Goal: Complete application form: Complete application form

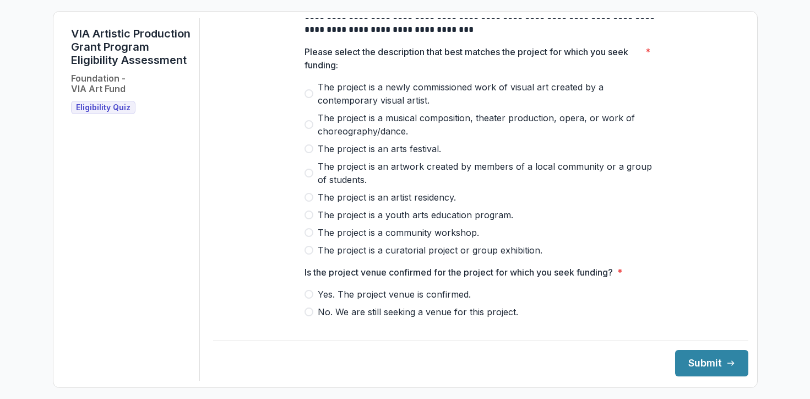
scroll to position [46, 0]
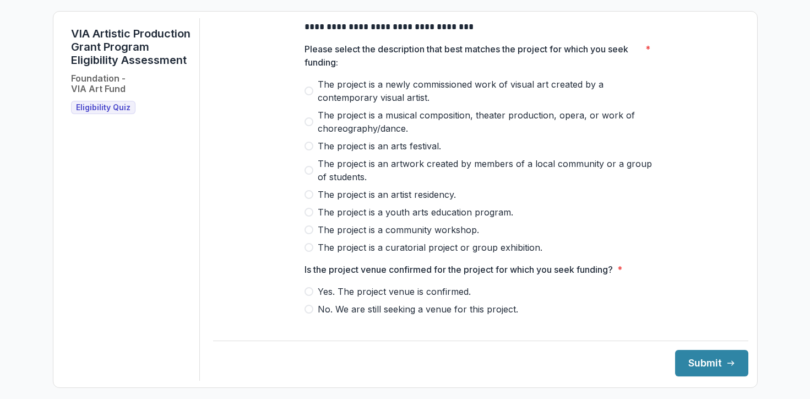
click at [400, 219] on span "The project is a youth arts education program." at bounding box center [416, 211] width 196 height 13
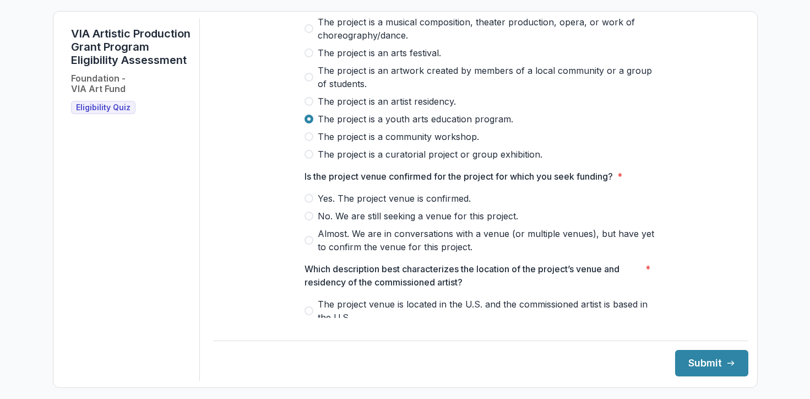
scroll to position [159, 0]
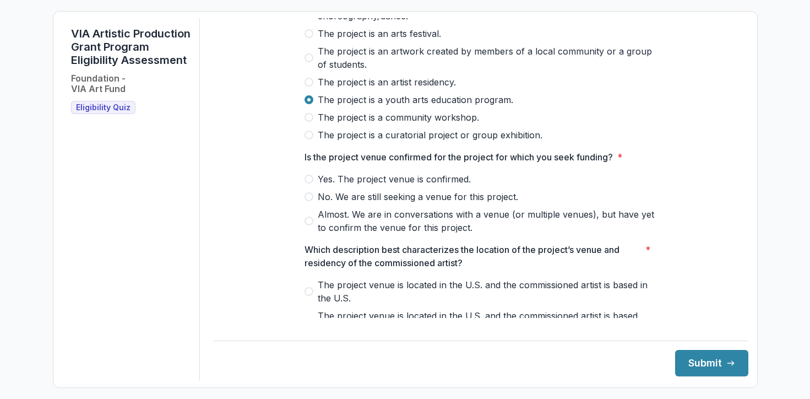
click at [340, 185] on span "Yes. The project venue is confirmed." at bounding box center [394, 178] width 153 height 13
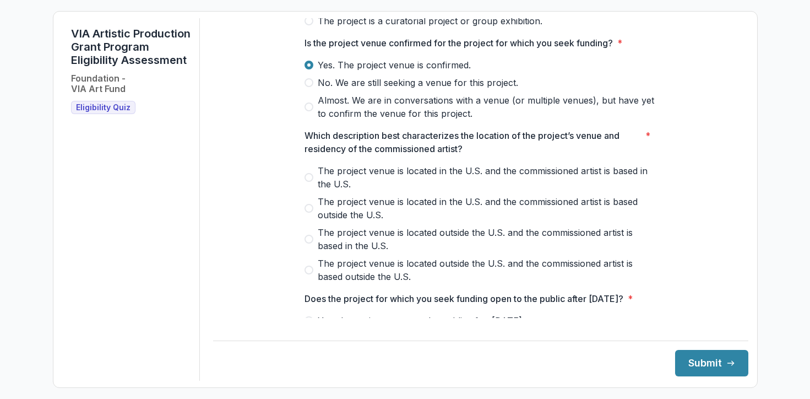
scroll to position [279, 0]
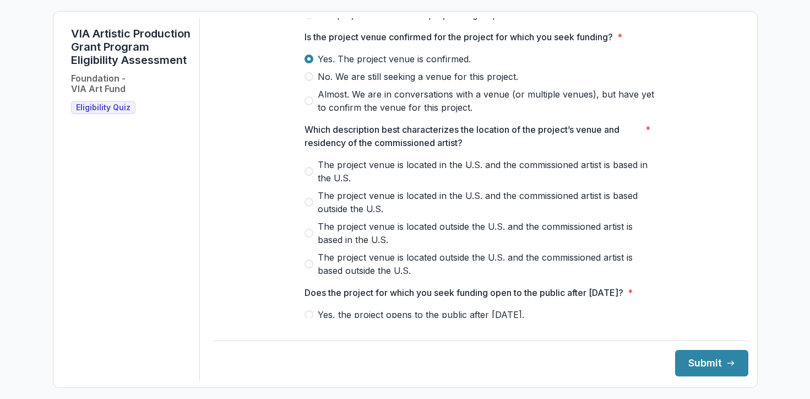
click at [307, 176] on span at bounding box center [309, 171] width 9 height 9
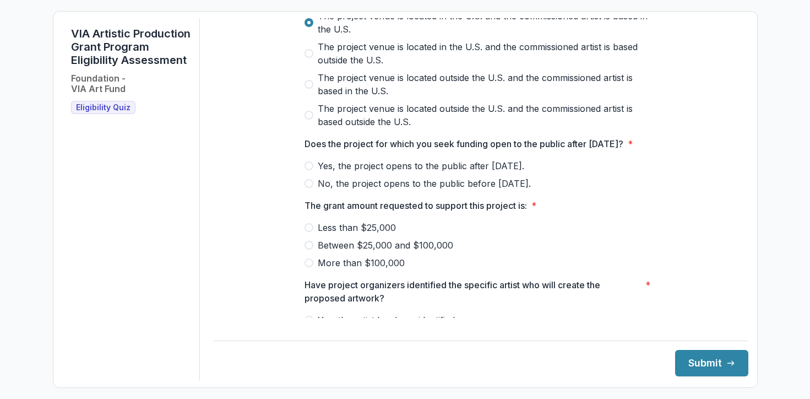
scroll to position [442, 0]
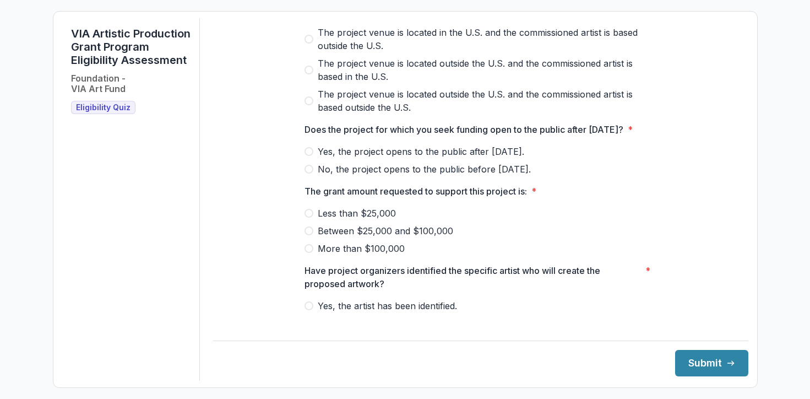
click at [375, 220] on span "Less than $25,000" at bounding box center [357, 213] width 78 height 13
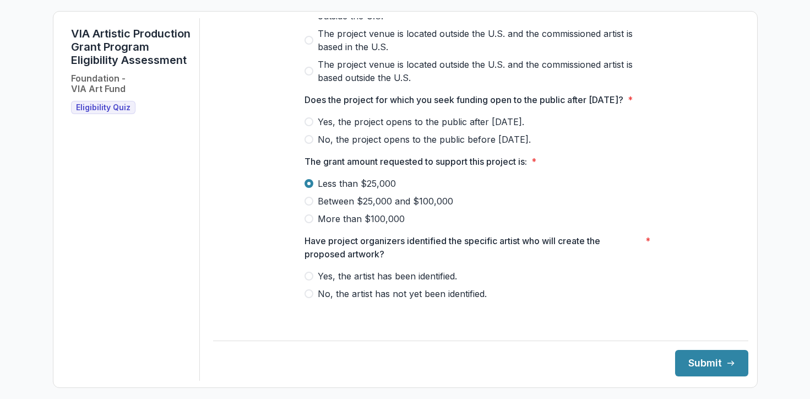
scroll to position [485, 0]
click at [400, 300] on span "No, the artist has not yet been identified." at bounding box center [402, 293] width 169 height 13
click at [347, 146] on span "No, the project opens to the public before [DATE]." at bounding box center [424, 139] width 213 height 13
click at [443, 128] on span "Yes, the project opens to the public after [DATE]." at bounding box center [421, 121] width 207 height 13
click at [701, 355] on button "Submit" at bounding box center [711, 363] width 73 height 26
